Goal: Complete application form

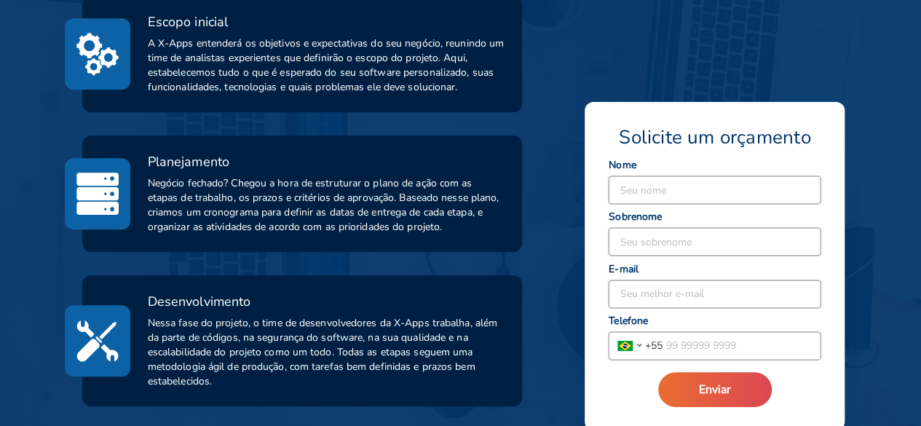
scroll to position [510, 0]
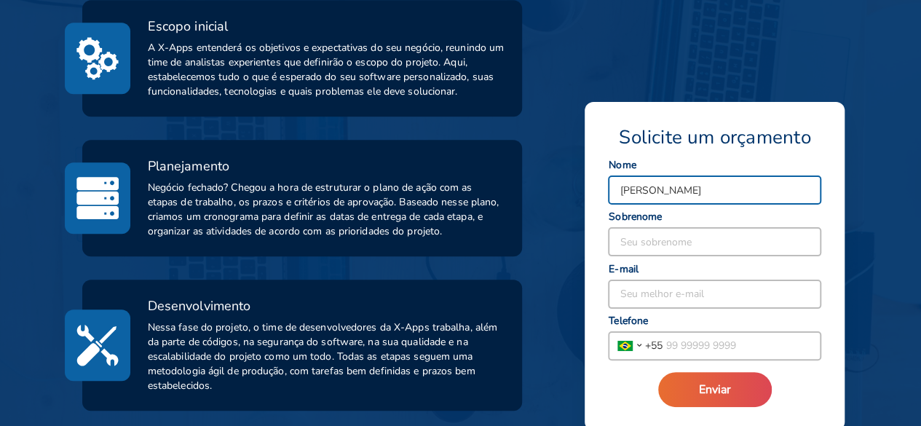
type input "[PERSON_NAME]"
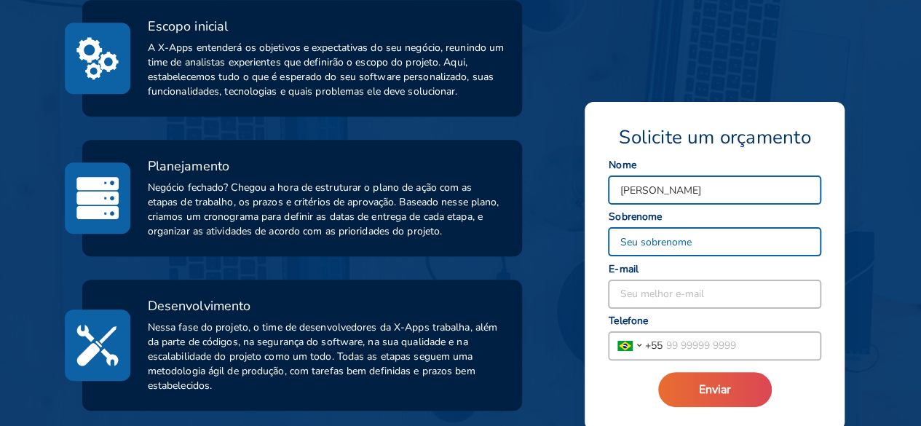
click at [692, 245] on input at bounding box center [715, 242] width 212 height 28
type input "Escovale"
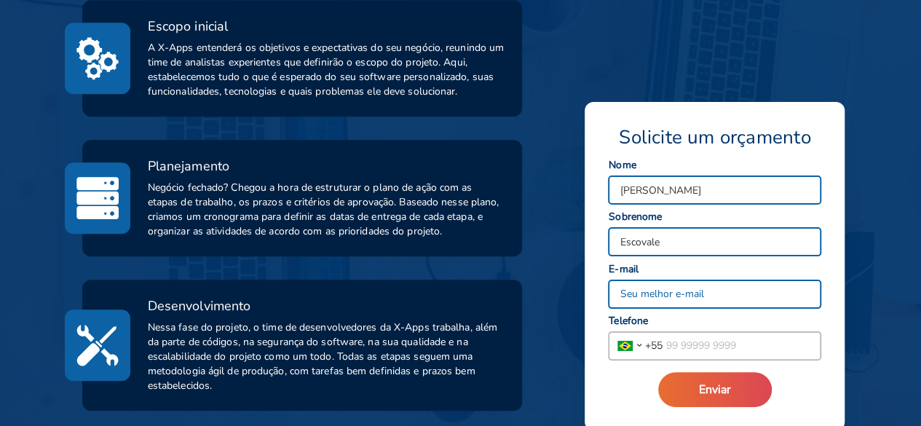
click at [665, 293] on input at bounding box center [715, 294] width 212 height 28
type input "[PERSON_NAME][EMAIL_ADDRESS][DOMAIN_NAME]"
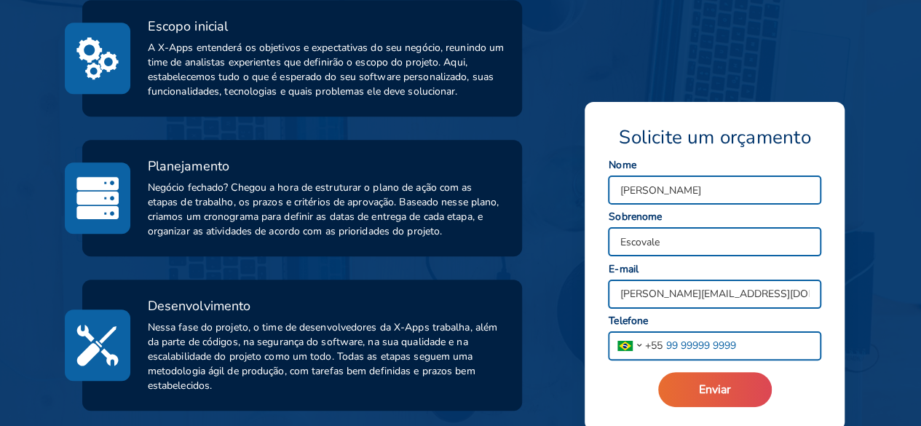
click at [710, 342] on input "tel" at bounding box center [741, 346] width 158 height 28
type input "[PHONE_NUMBER]"
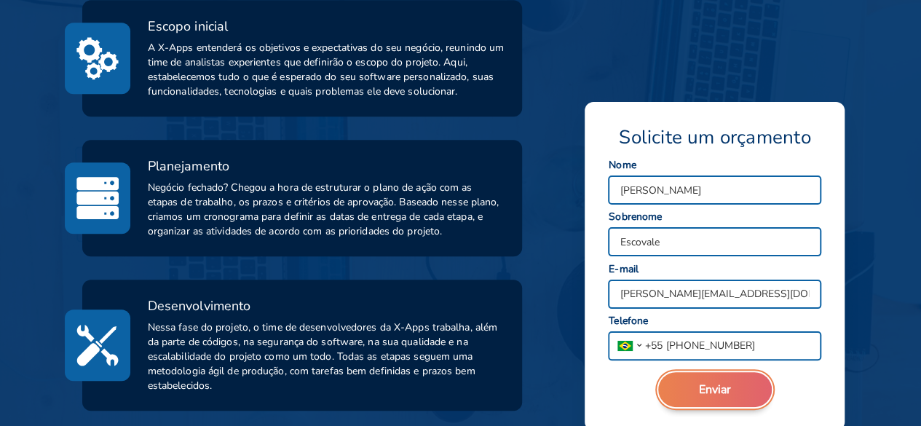
click at [710, 392] on span "Enviar" at bounding box center [715, 389] width 32 height 16
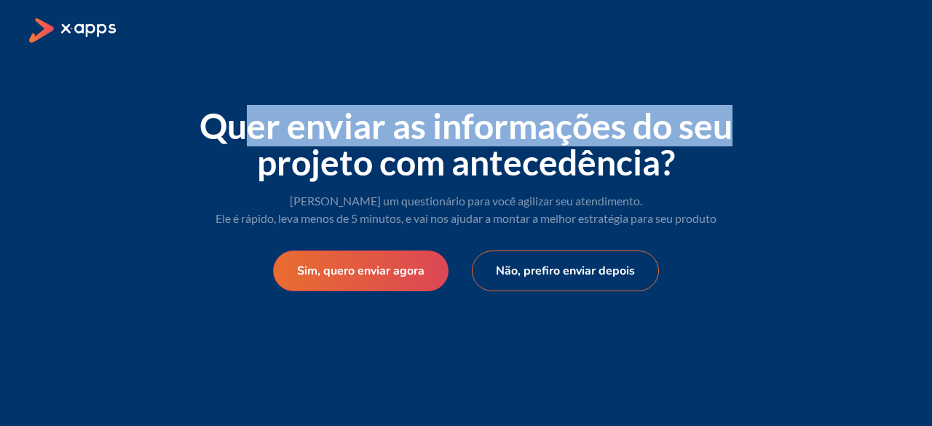
drag, startPoint x: 242, startPoint y: 126, endPoint x: 754, endPoint y: 132, distance: 512.5
click at [754, 132] on div "Quer enviar as informações do seu projeto com antecedência? [PERSON_NAME] um qu…" at bounding box center [466, 199] width 582 height 277
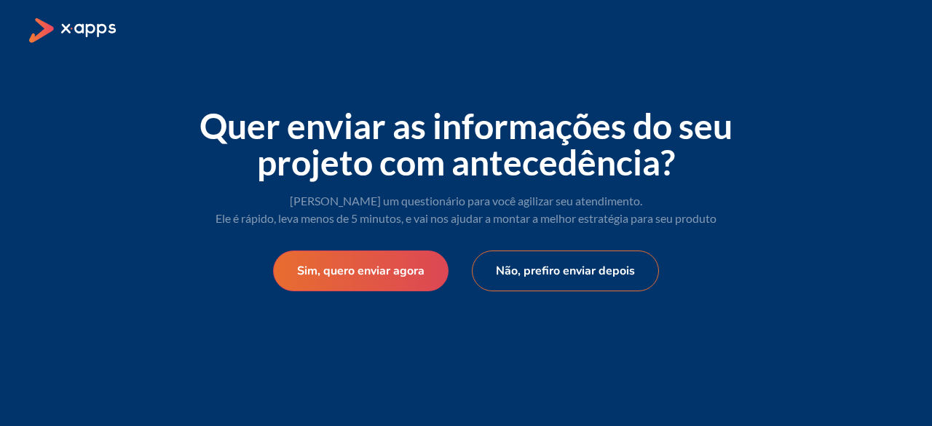
click at [483, 161] on span "Quer enviar as informações do seu projeto com antecedência?" at bounding box center [465, 144] width 533 height 78
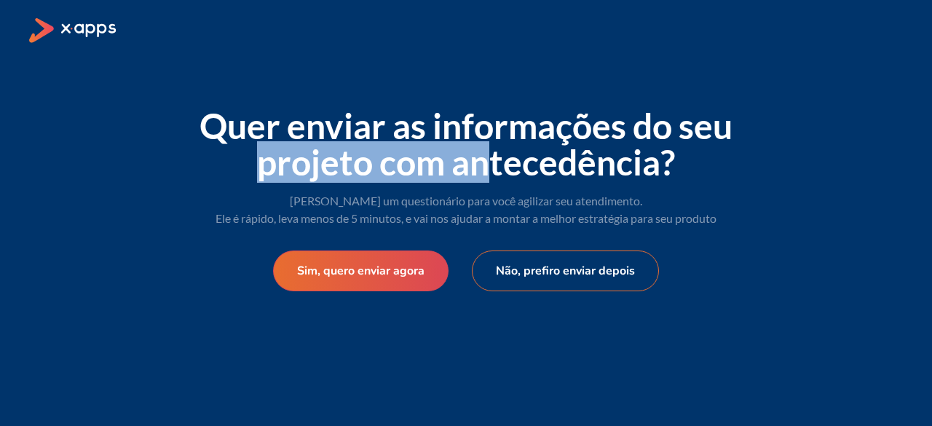
drag, startPoint x: 264, startPoint y: 168, endPoint x: 483, endPoint y: 178, distance: 219.3
click at [483, 178] on span "Quer enviar as informações do seu projeto com antecedência?" at bounding box center [465, 144] width 533 height 78
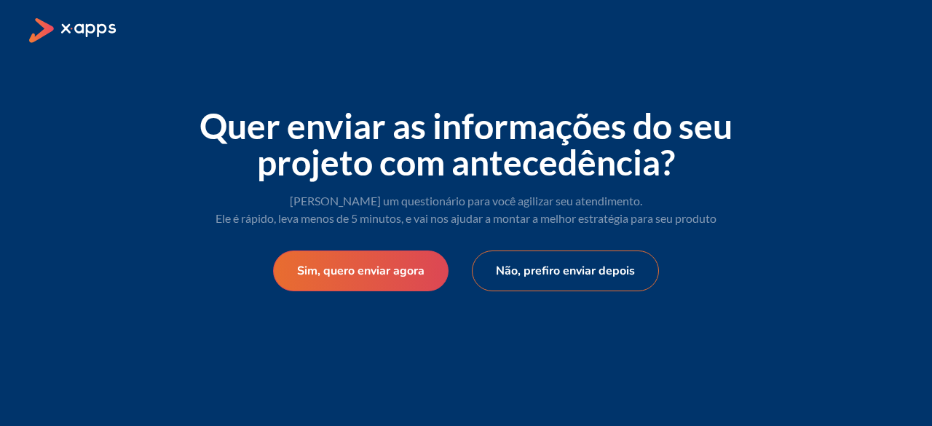
click at [475, 190] on div "Quer enviar as informações do seu projeto com antecedência? [PERSON_NAME] um qu…" at bounding box center [466, 199] width 582 height 277
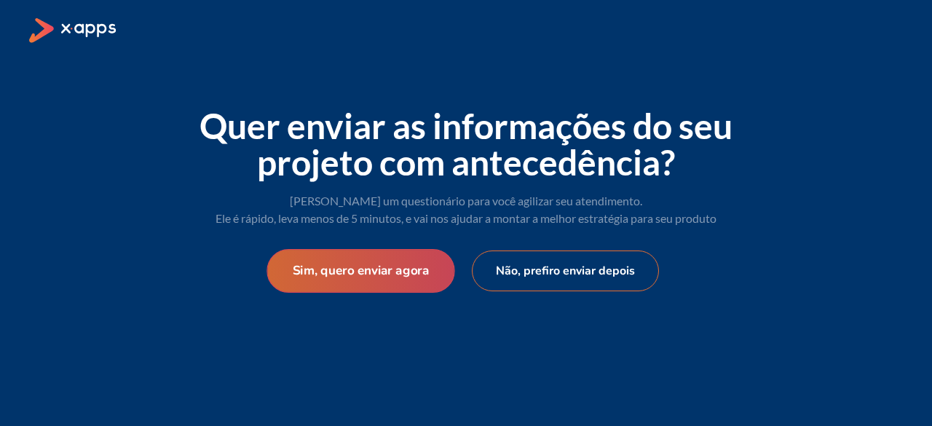
click at [397, 272] on button "Sim, quero enviar agora" at bounding box center [360, 271] width 188 height 44
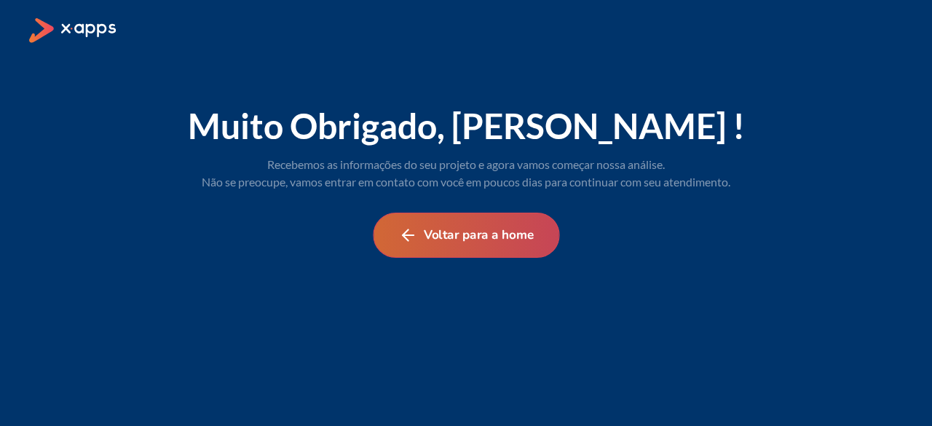
click at [491, 236] on button "Voltar para a home" at bounding box center [466, 235] width 186 height 45
